Goal: Entertainment & Leisure: Consume media (video, audio)

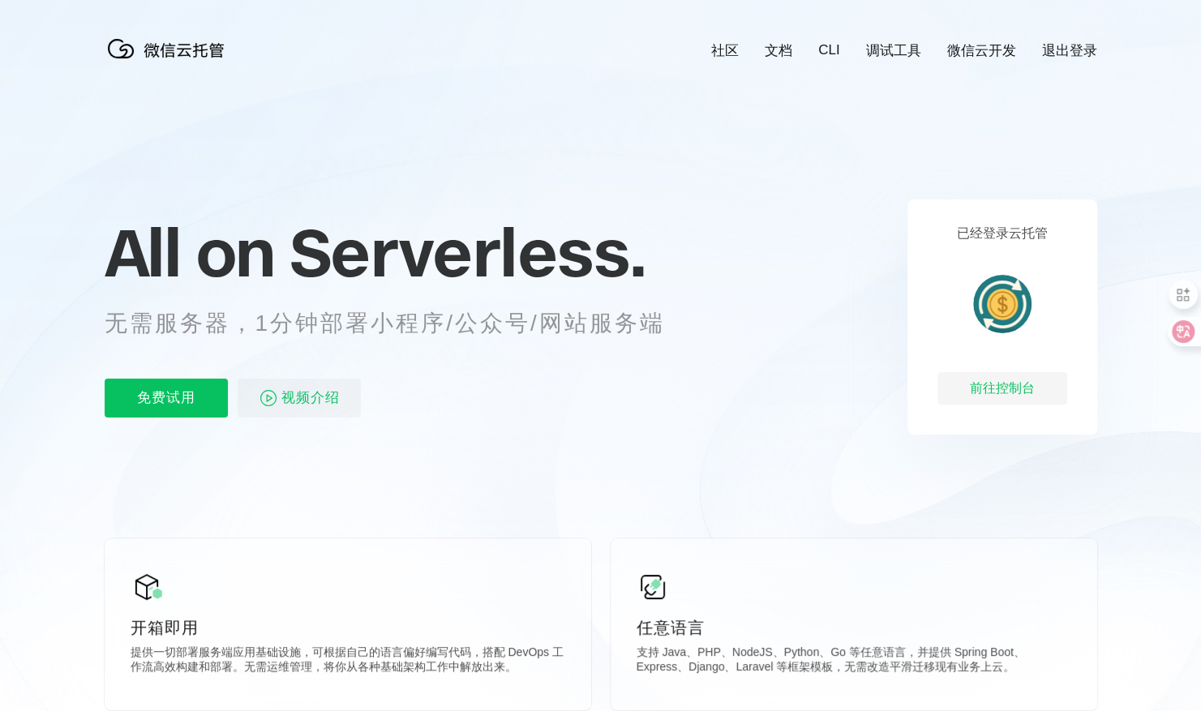
click at [956, 47] on link "微信云开发" at bounding box center [981, 50] width 69 height 19
click at [318, 394] on span "视频介绍" at bounding box center [310, 398] width 58 height 39
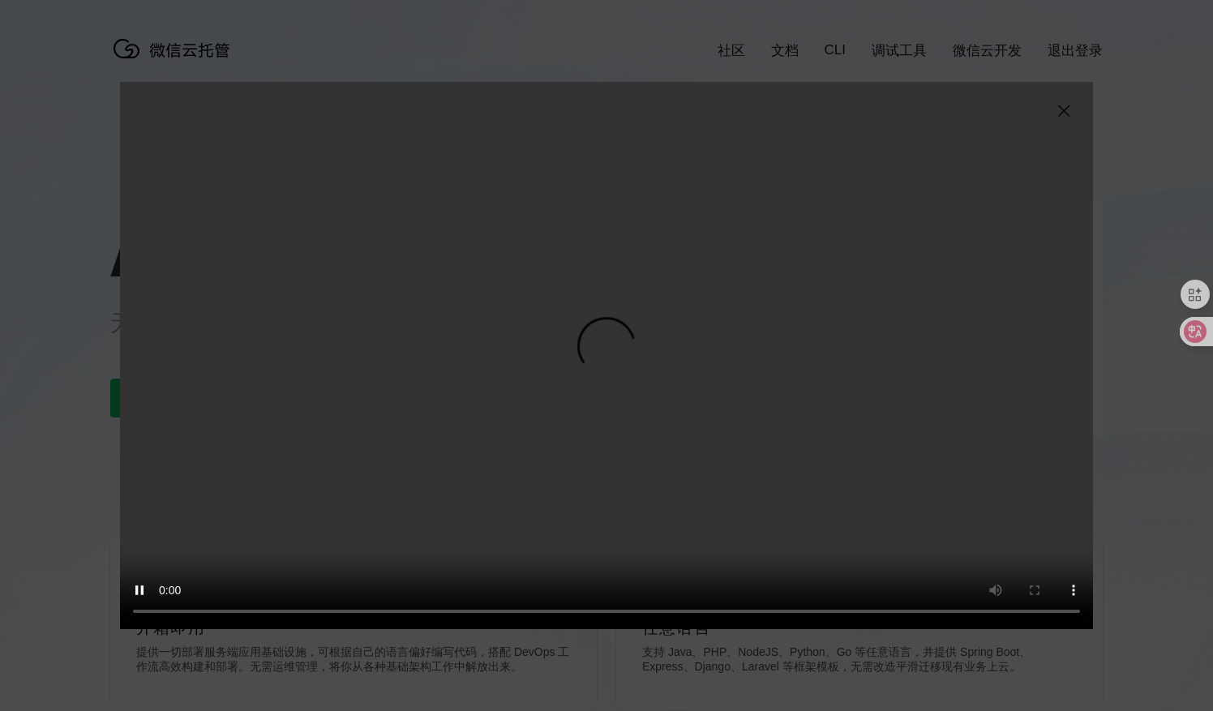
click at [864, 667] on div "抱歉，您的浏览器暂不支持播放此视频" at bounding box center [606, 355] width 1213 height 711
click at [1060, 103] on img at bounding box center [1063, 110] width 19 height 19
